Goal: Transaction & Acquisition: Purchase product/service

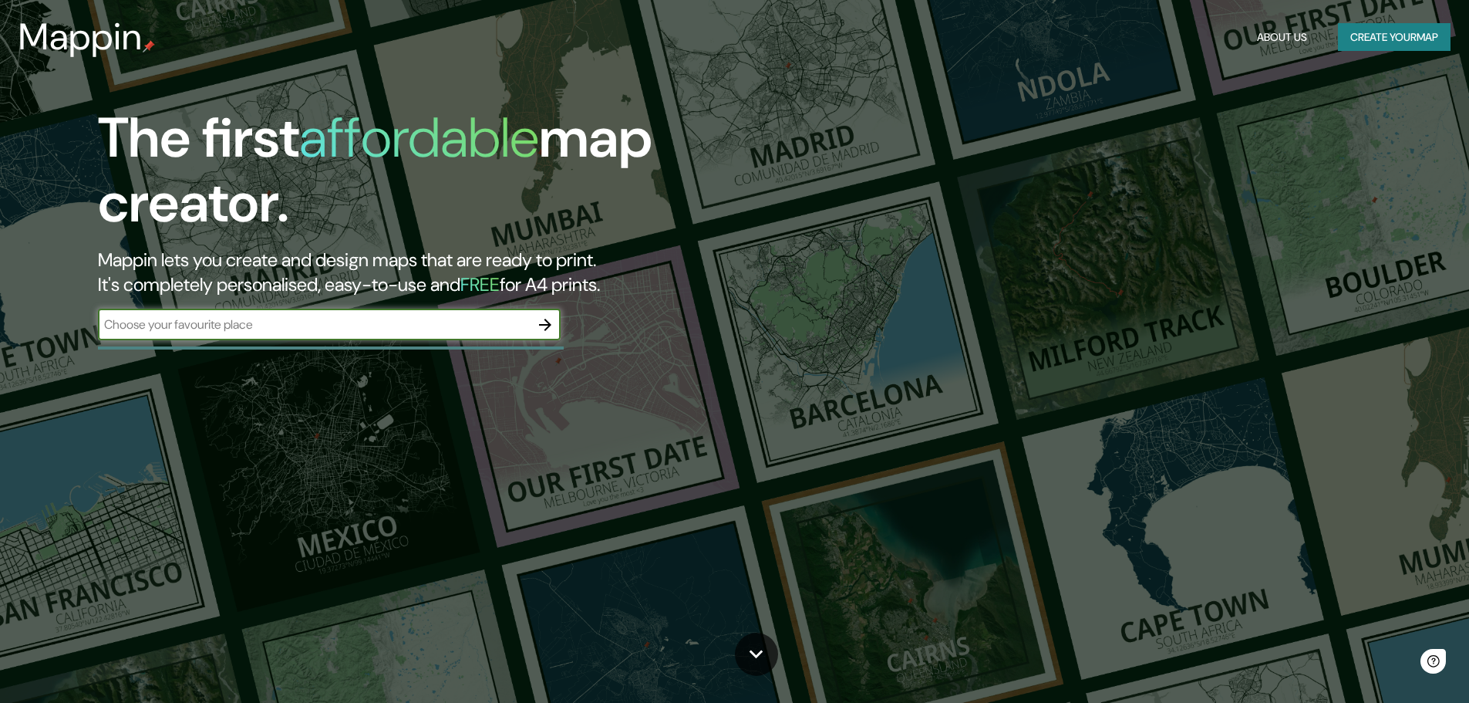
click at [545, 319] on icon "button" at bounding box center [545, 324] width 19 height 19
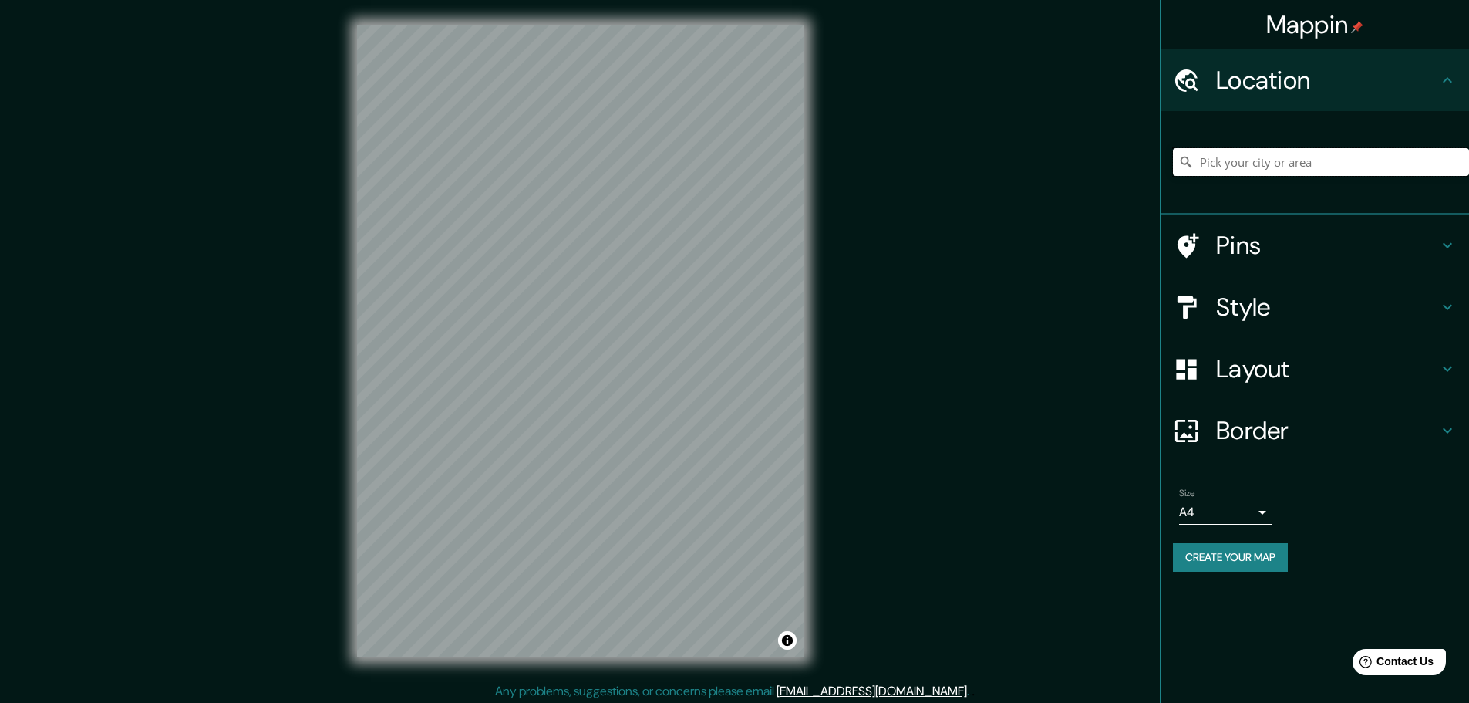
click at [1248, 165] on input "Pick your city or area" at bounding box center [1321, 162] width 296 height 28
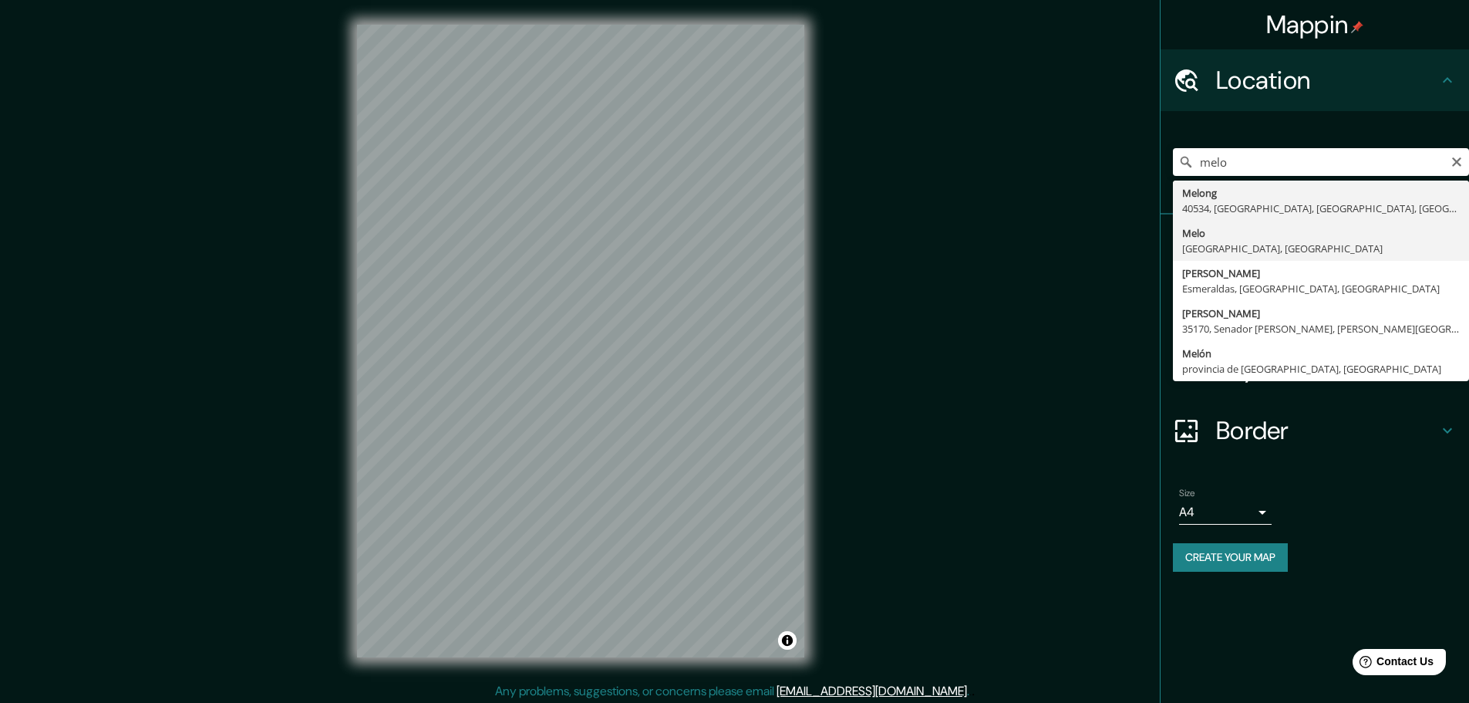
type input "Melo, [GEOGRAPHIC_DATA], [GEOGRAPHIC_DATA]"
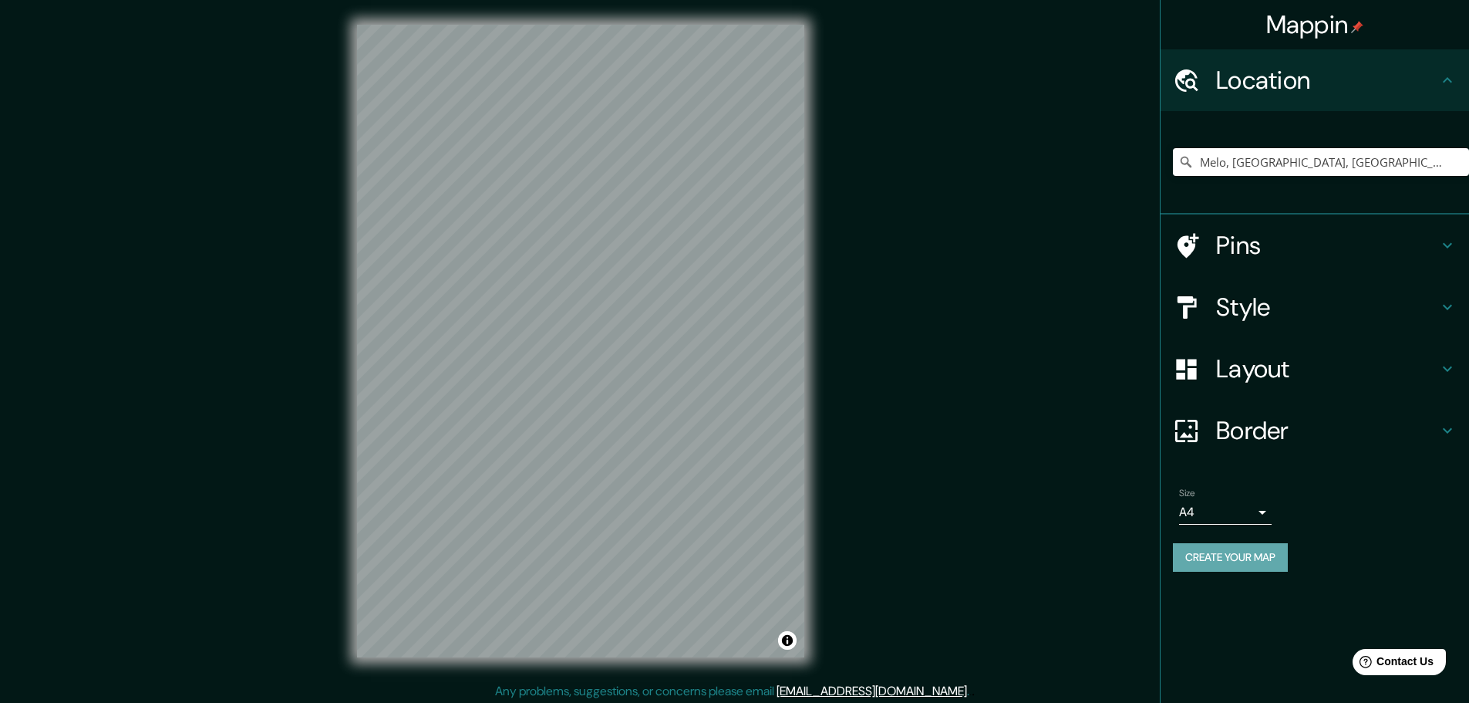
click at [1255, 560] on button "Create your map" at bounding box center [1230, 557] width 115 height 29
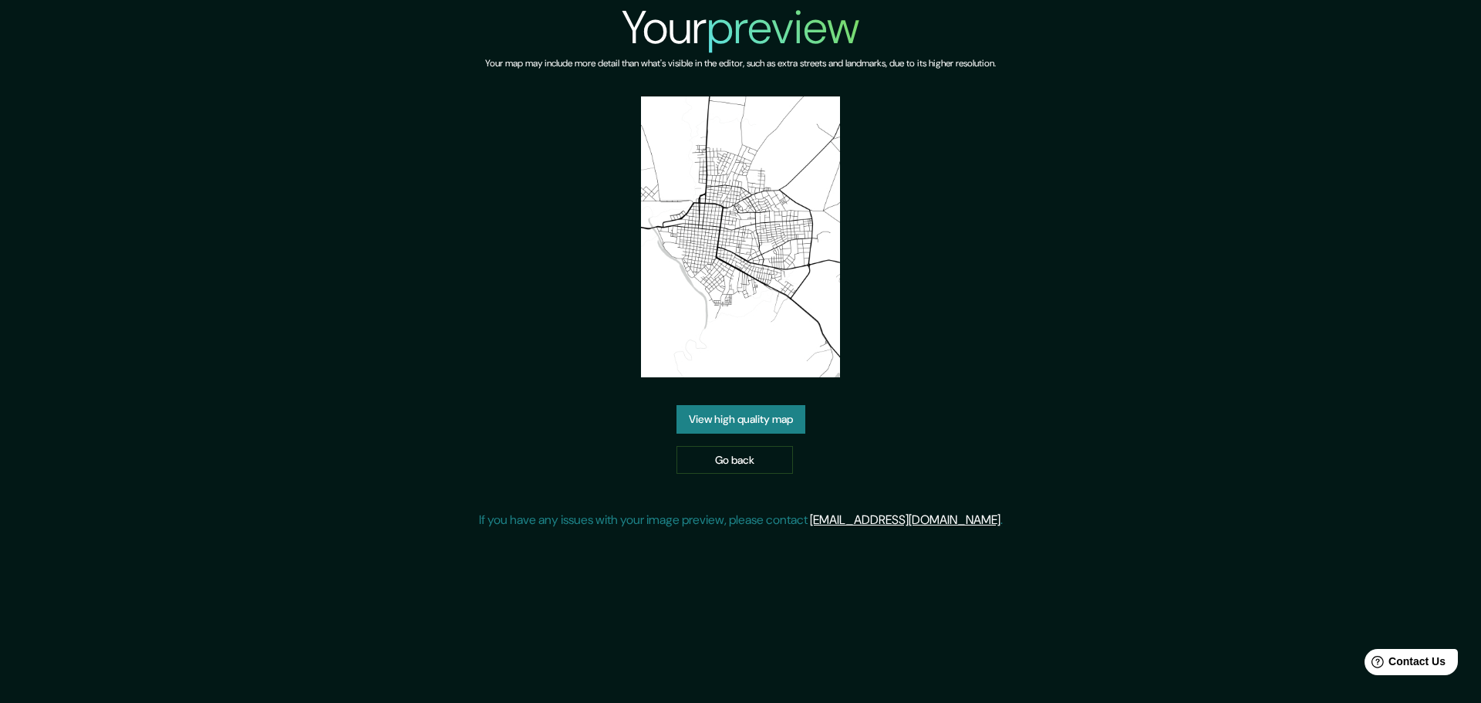
click at [782, 419] on link "View high quality map" at bounding box center [740, 419] width 129 height 29
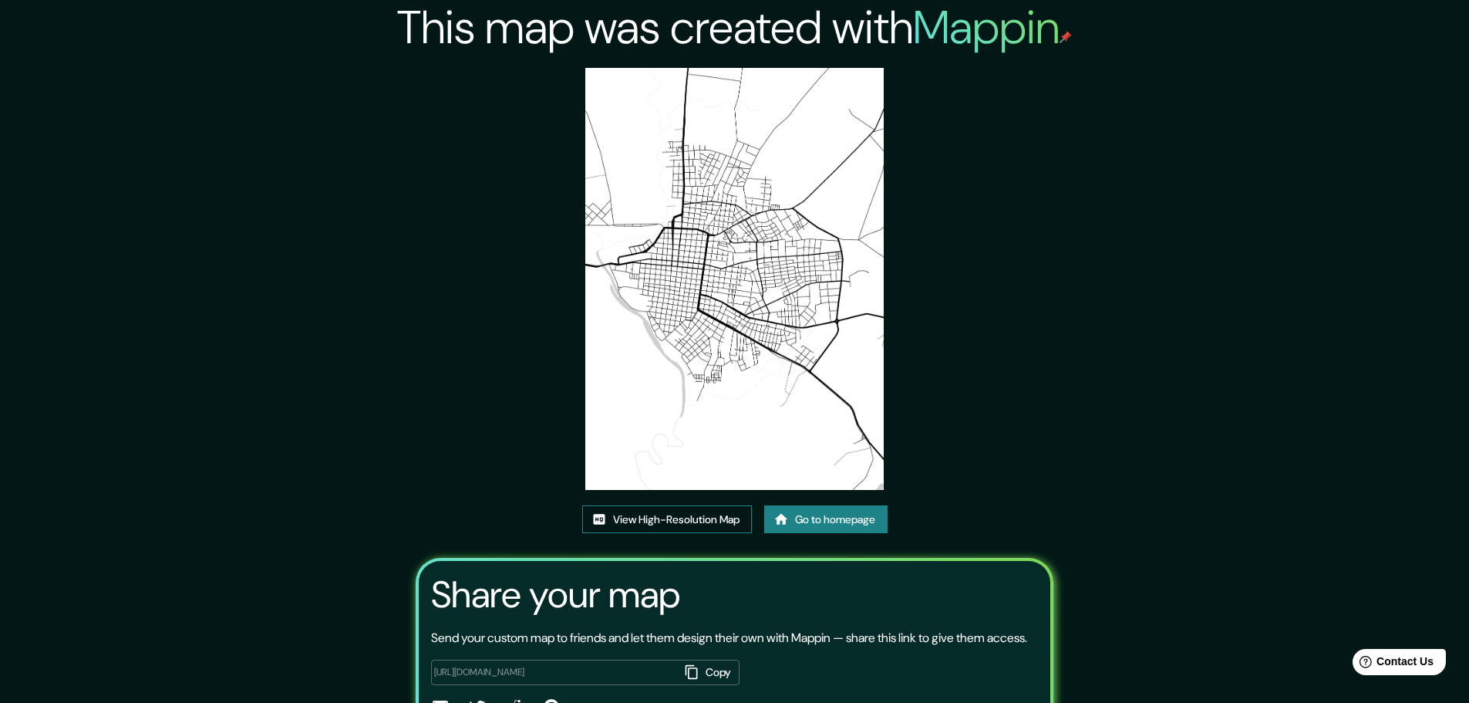
click at [728, 517] on link "View High-Resolution Map" at bounding box center [667, 519] width 170 height 29
